Goal: Navigation & Orientation: Find specific page/section

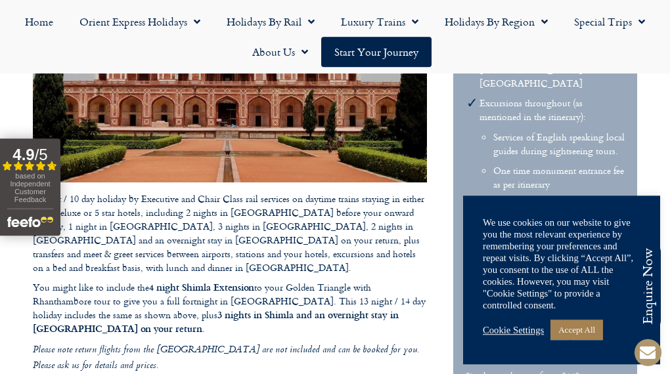
scroll to position [956, 0]
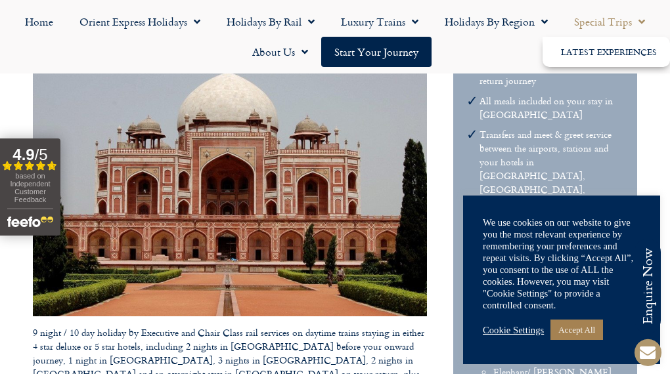
click at [614, 19] on link "Special Trips" at bounding box center [609, 22] width 97 height 30
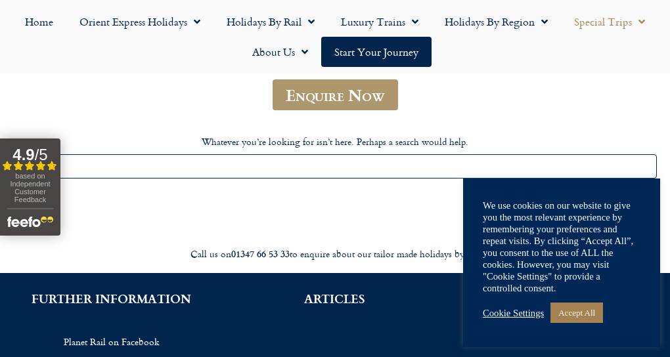
scroll to position [137, 0]
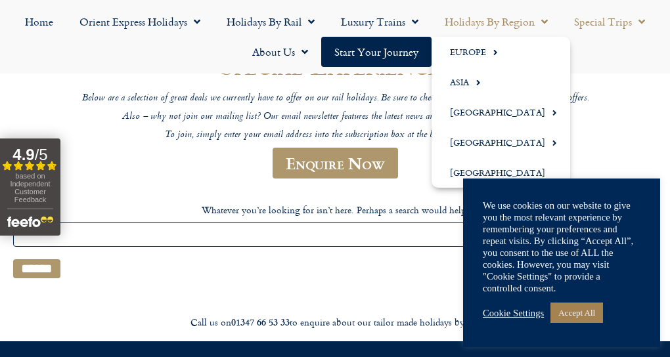
click at [477, 22] on link "Holidays by Region" at bounding box center [495, 22] width 129 height 30
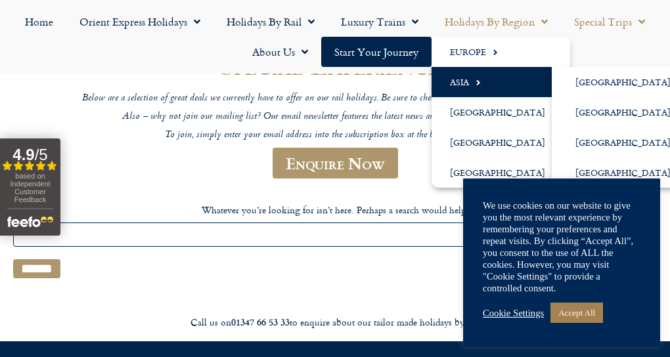
click at [456, 83] on link "Asia" at bounding box center [500, 82] width 138 height 30
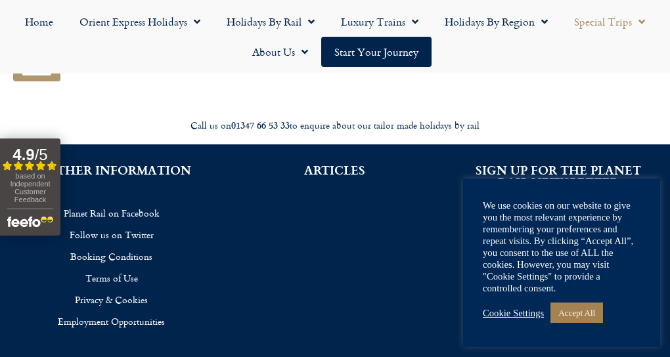
scroll to position [341, 0]
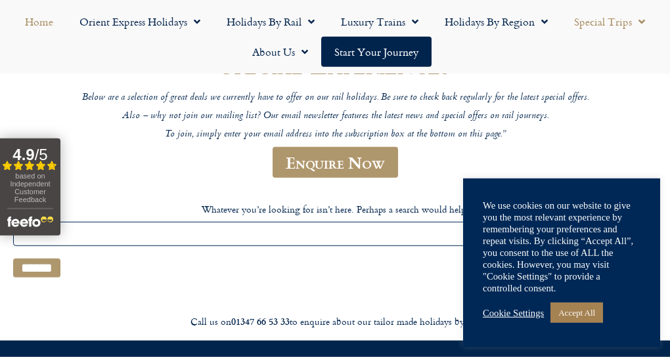
scroll to position [137, 0]
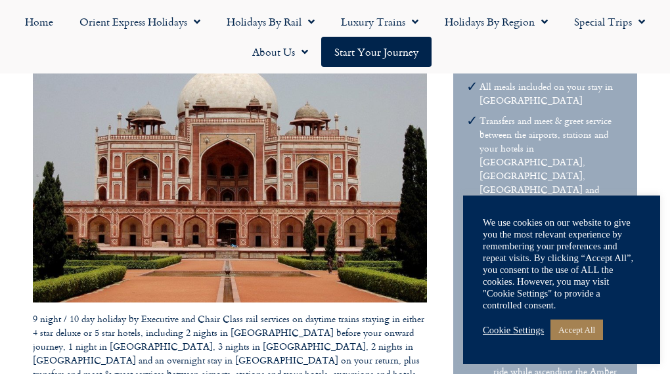
scroll to position [956, 0]
